Goal: Transaction & Acquisition: Book appointment/travel/reservation

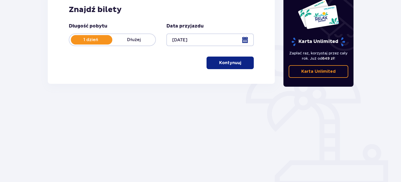
click at [238, 68] on button "Kontynuuj" at bounding box center [229, 63] width 47 height 13
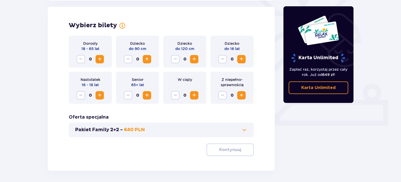
scroll to position [146, 0]
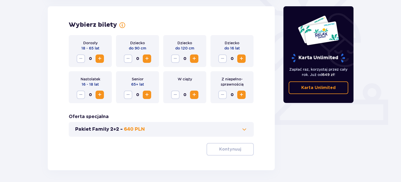
click at [99, 55] on button "Zwiększ" at bounding box center [99, 59] width 8 height 8
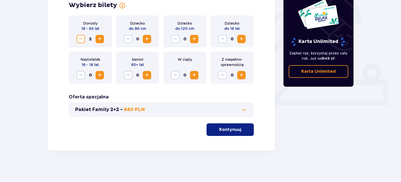
click at [218, 109] on button "Pakiet Family 2+2 - 640 PLN" at bounding box center [161, 110] width 172 height 6
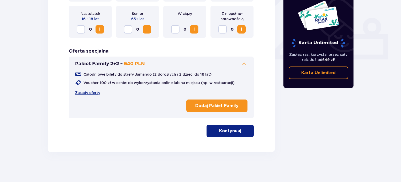
scroll to position [213, 0]
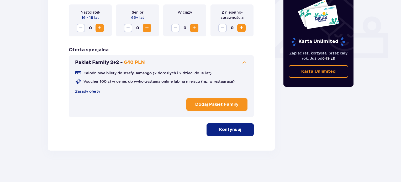
click at [243, 66] on span at bounding box center [244, 63] width 6 height 6
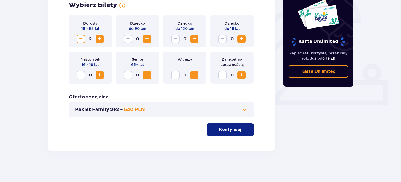
click at [233, 131] on p "Kontynuuj" at bounding box center [230, 130] width 22 height 6
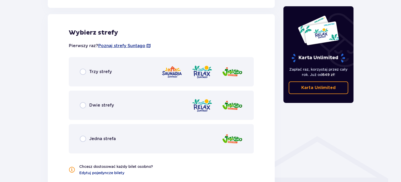
scroll to position [291, 0]
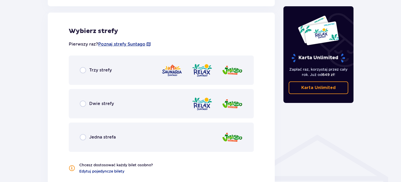
click at [83, 104] on input "radio" at bounding box center [83, 104] width 6 height 6
radio input "true"
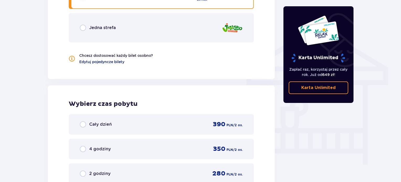
scroll to position [439, 0]
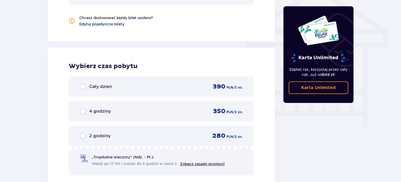
click at [131, 113] on div "4 godziny 350 PLN / 2 os." at bounding box center [161, 112] width 163 height 8
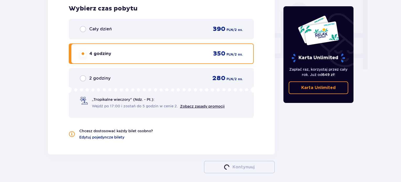
scroll to position [509, 0]
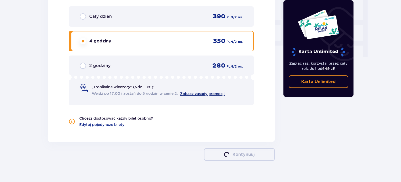
click at [205, 94] on link "Zobacz zasady promocji" at bounding box center [202, 94] width 45 height 4
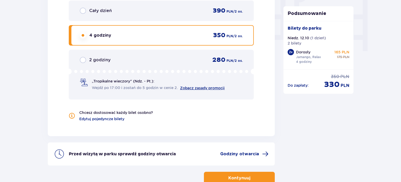
scroll to position [543, 0]
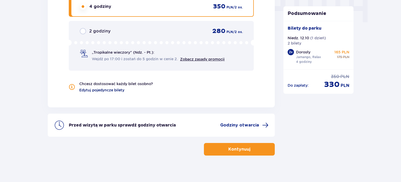
click at [102, 92] on span "Edytuj pojedyncze bilety" at bounding box center [101, 90] width 45 height 5
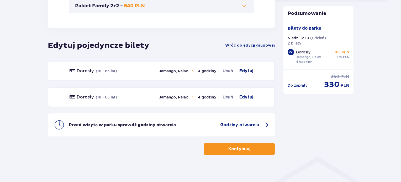
click at [241, 71] on span "Edytuj" at bounding box center [246, 71] width 14 height 6
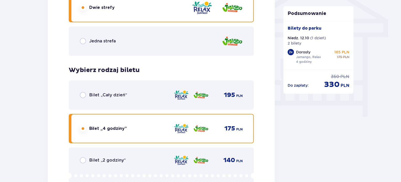
scroll to position [464, 0]
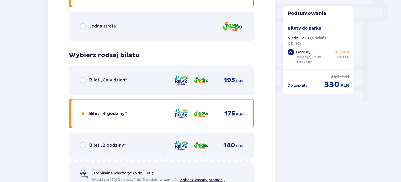
click at [98, 151] on div "Bilet „2 godziny” 140 PLN „Tropikalne wieczory" (Ndz. - Pt.): Wejdź po 17:00 i …" at bounding box center [161, 162] width 185 height 59
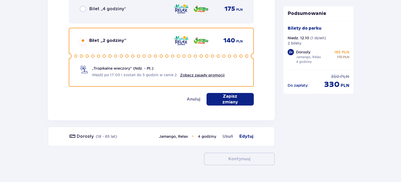
scroll to position [583, 0]
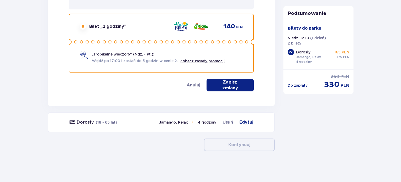
click at [229, 85] on p "Zapisz zmiany" at bounding box center [230, 85] width 30 height 12
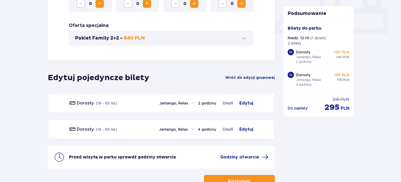
scroll to position [238, 0]
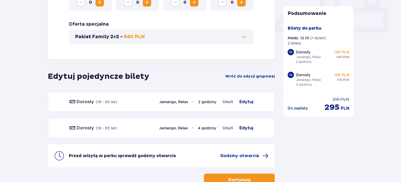
click at [240, 128] on span "Edytuj" at bounding box center [246, 128] width 14 height 6
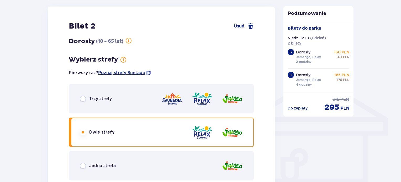
scroll to position [490, 0]
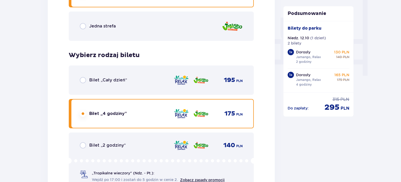
click at [117, 148] on div "Bilet „2 godziny” 140 PLN „Tropikalne wieczory" (Ndz. - Pt.): Wejdź po 17:00 i …" at bounding box center [161, 162] width 185 height 59
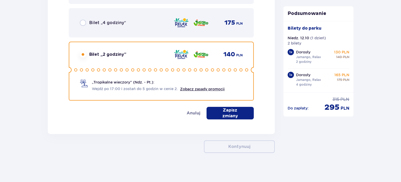
scroll to position [583, 0]
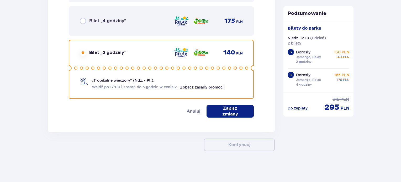
click at [222, 113] on p "Zapisz zmiany" at bounding box center [230, 112] width 30 height 12
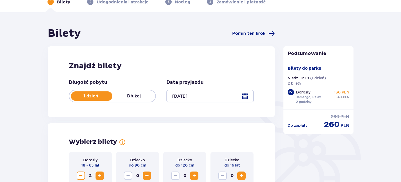
scroll to position [0, 0]
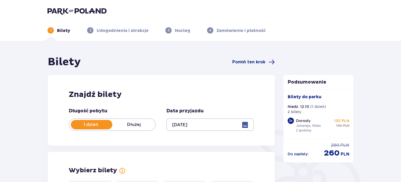
click at [196, 130] on div at bounding box center [209, 125] width 87 height 13
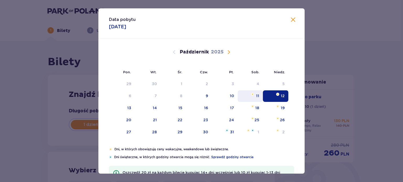
click at [256, 95] on div "11" at bounding box center [257, 95] width 3 height 5
type input "[DATE]"
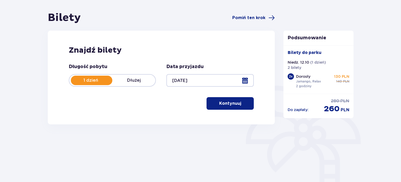
scroll to position [76, 0]
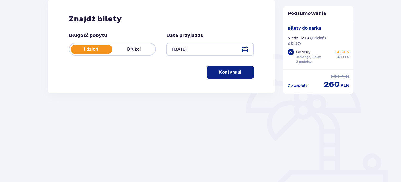
click at [245, 75] on button "Kontynuuj" at bounding box center [229, 72] width 47 height 13
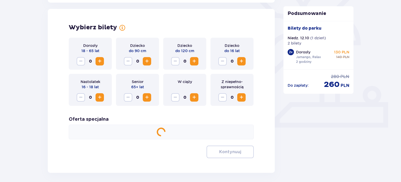
scroll to position [146, 0]
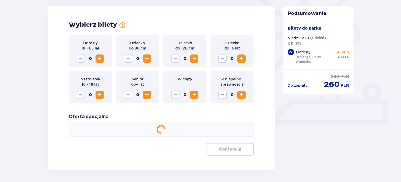
click at [100, 57] on span "Zwiększ" at bounding box center [100, 59] width 6 height 6
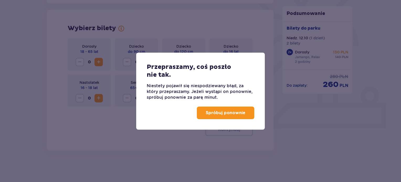
scroll to position [142, 0]
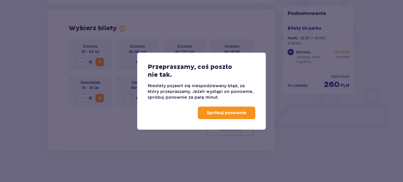
click at [244, 118] on button "Spróbuj ponownie" at bounding box center [226, 113] width 57 height 13
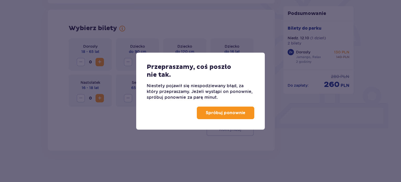
click at [244, 113] on p "Spróbuj ponownie" at bounding box center [226, 113] width 40 height 6
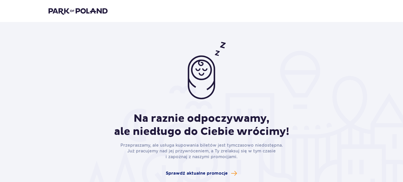
click at [231, 170] on span at bounding box center [234, 173] width 6 height 6
click at [92, 12] on img at bounding box center [78, 10] width 59 height 7
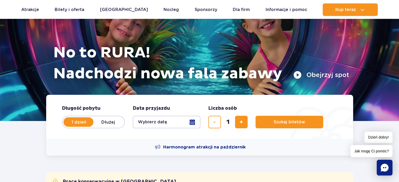
scroll to position [70, 0]
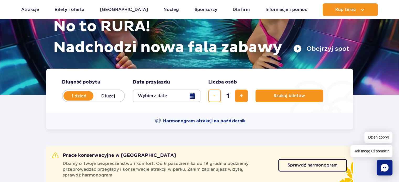
click at [163, 98] on button "Wybierz datę" at bounding box center [167, 96] width 68 height 13
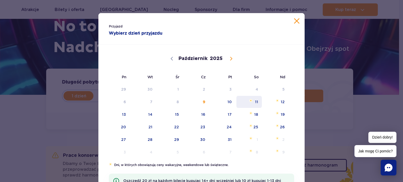
click at [251, 104] on span "11" at bounding box center [249, 102] width 26 height 12
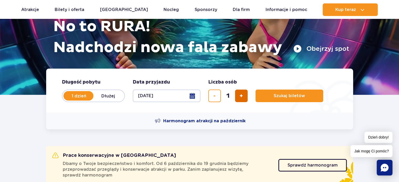
click at [247, 94] on button "dodaj bilet" at bounding box center [241, 96] width 13 height 13
type input "2"
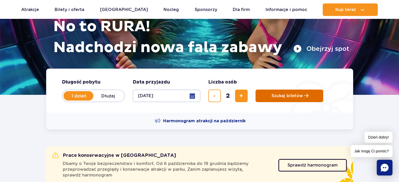
click at [274, 97] on span "Szukaj biletów" at bounding box center [286, 96] width 31 height 5
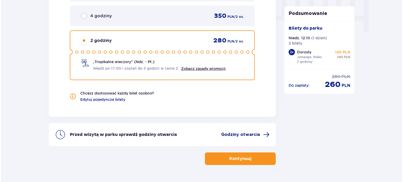
scroll to position [548, 0]
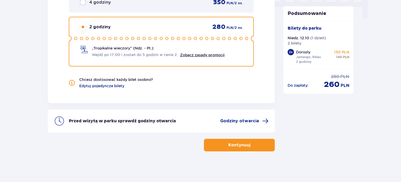
click at [269, 120] on div "Przed wizytą w parku sprawdź godziny otwarcia Godziny otwarcia" at bounding box center [161, 121] width 227 height 23
click at [266, 120] on span at bounding box center [265, 121] width 6 height 6
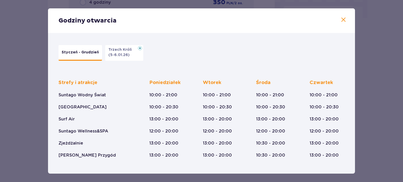
click at [135, 58] on button "Trzech Króli (5-6.01.26)" at bounding box center [124, 53] width 38 height 16
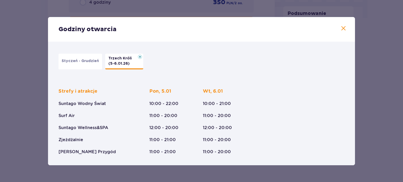
click at [340, 26] on div "Godziny otwarcia" at bounding box center [201, 29] width 307 height 25
click at [342, 26] on span at bounding box center [343, 28] width 6 height 6
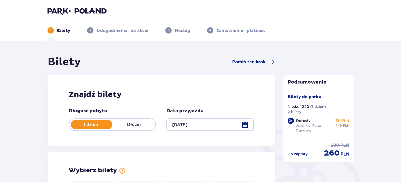
click at [199, 121] on div at bounding box center [209, 125] width 87 height 13
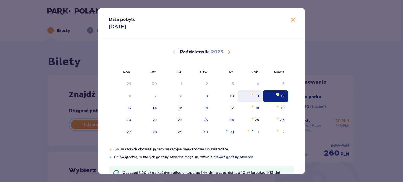
click at [257, 94] on div "11" at bounding box center [257, 95] width 3 height 5
type input "[DATE]"
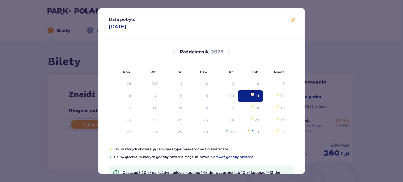
click at [257, 94] on div "11" at bounding box center [257, 95] width 3 height 5
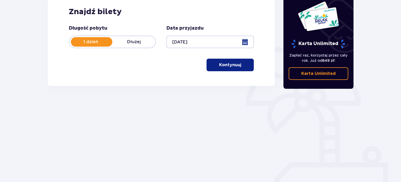
scroll to position [85, 0]
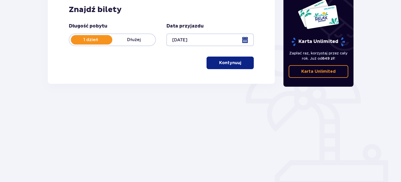
click at [236, 68] on button "Kontynuuj" at bounding box center [229, 63] width 47 height 13
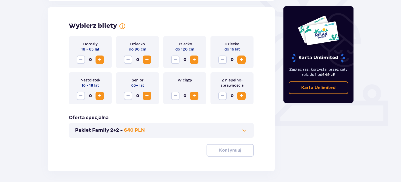
scroll to position [146, 0]
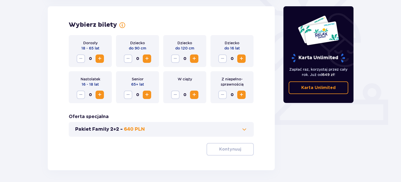
click at [102, 56] on span "Zwiększ" at bounding box center [100, 59] width 6 height 6
click at [220, 149] on p "Kontynuuj" at bounding box center [230, 150] width 22 height 6
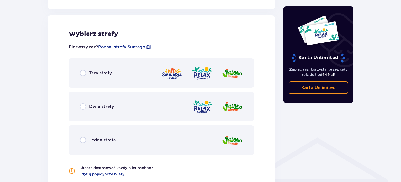
scroll to position [291, 0]
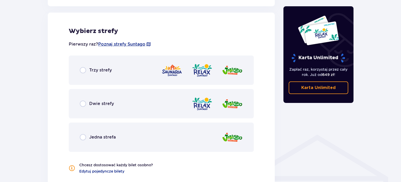
click at [108, 103] on span "Dwie strefy" at bounding box center [101, 104] width 25 height 6
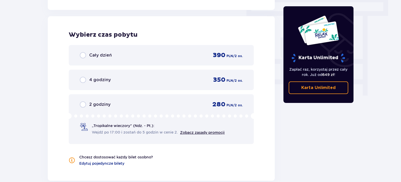
scroll to position [474, 0]
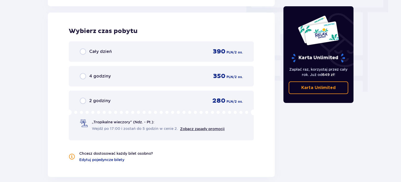
click at [133, 100] on div "2 godziny 280 PLN / 2 os." at bounding box center [161, 101] width 163 height 8
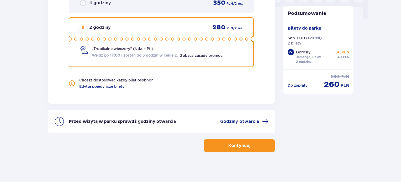
scroll to position [548, 0]
click at [196, 55] on link "Zobacz zasady promocji" at bounding box center [202, 55] width 45 height 4
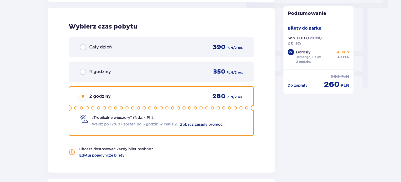
scroll to position [478, 0]
click at [229, 109] on icon at bounding box center [161, 108] width 185 height 6
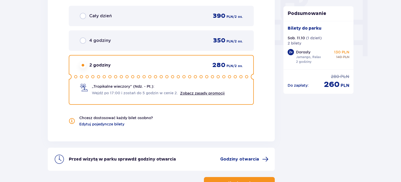
scroll to position [548, 0]
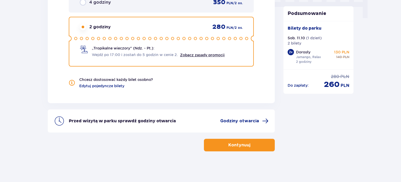
click at [227, 140] on button "Kontynuuj" at bounding box center [239, 145] width 71 height 13
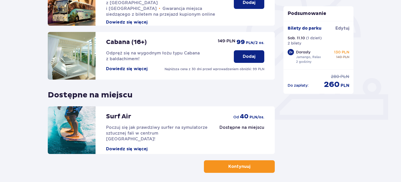
scroll to position [173, 0]
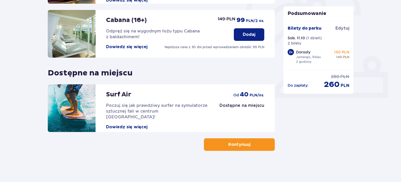
click at [251, 145] on span "button" at bounding box center [251, 145] width 6 height 6
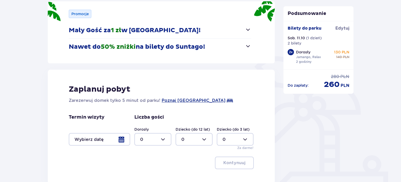
scroll to position [105, 0]
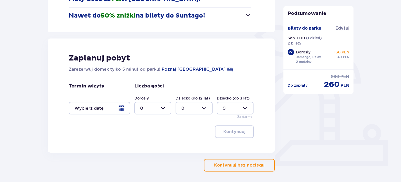
click at [156, 112] on div at bounding box center [152, 108] width 37 height 13
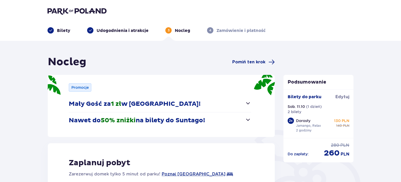
click at [80, 9] on img at bounding box center [76, 10] width 59 height 7
